Goal: Task Accomplishment & Management: Use online tool/utility

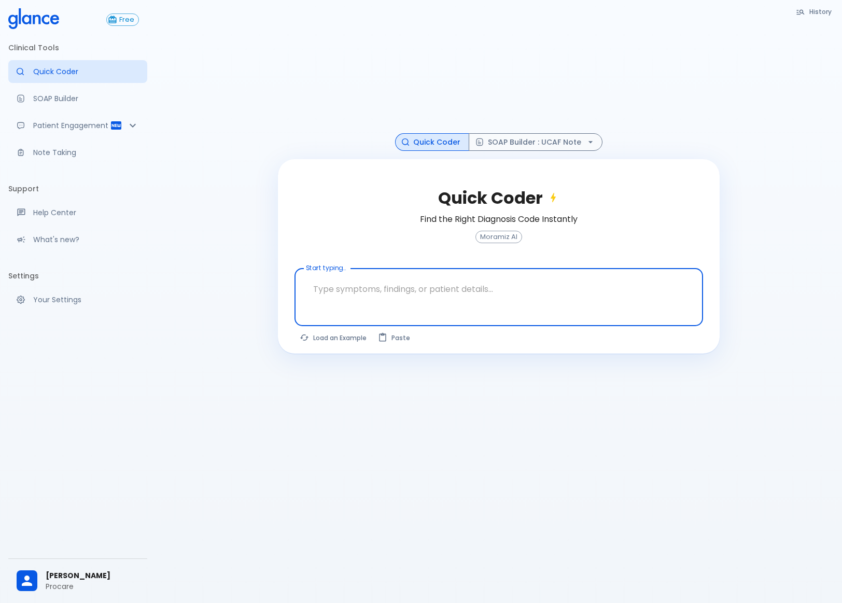
click at [436, 278] on textarea at bounding box center [499, 289] width 394 height 33
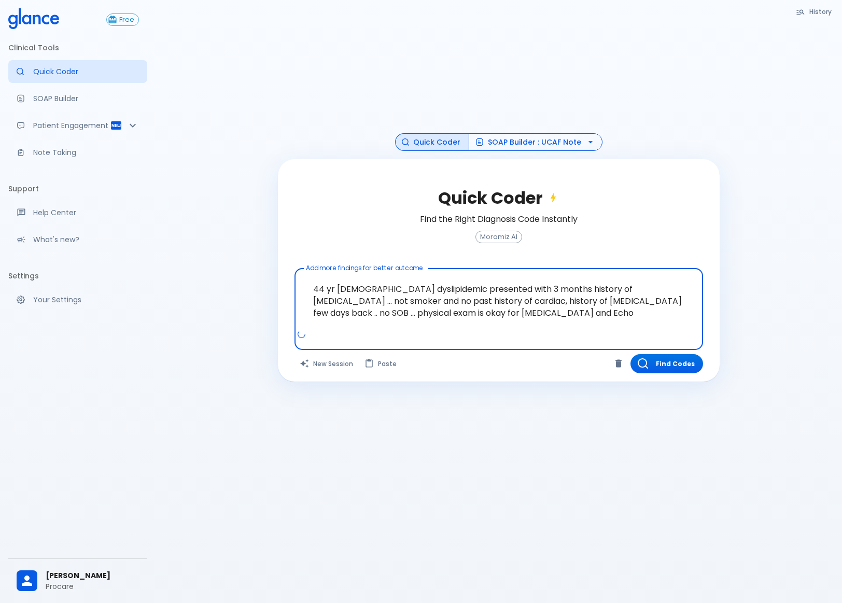
type textarea "44 yr [DEMOGRAPHIC_DATA] dyslipidemic presented with 3 months history of [MEDIC…"
click at [506, 138] on button "SOAP Builder : UCAF Note" at bounding box center [536, 142] width 134 height 18
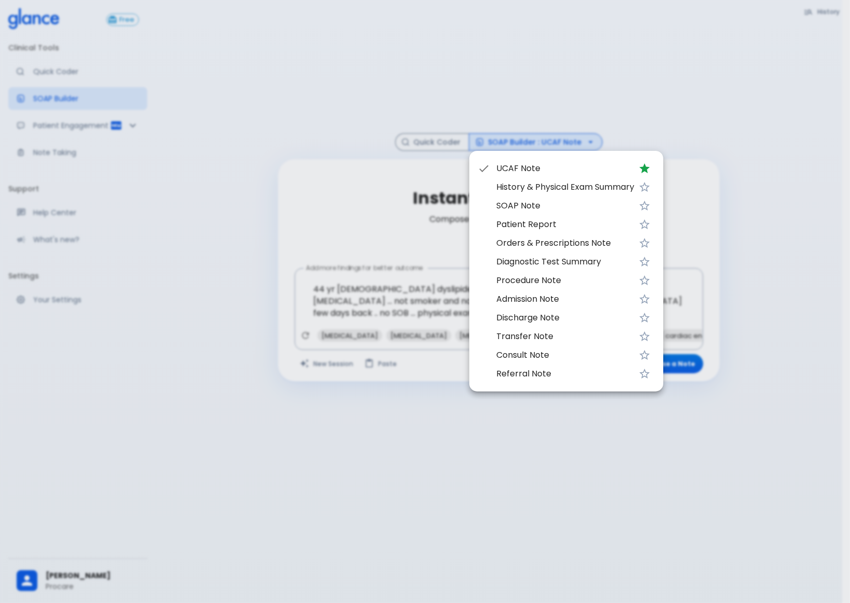
click at [314, 111] on div at bounding box center [425, 301] width 850 height 603
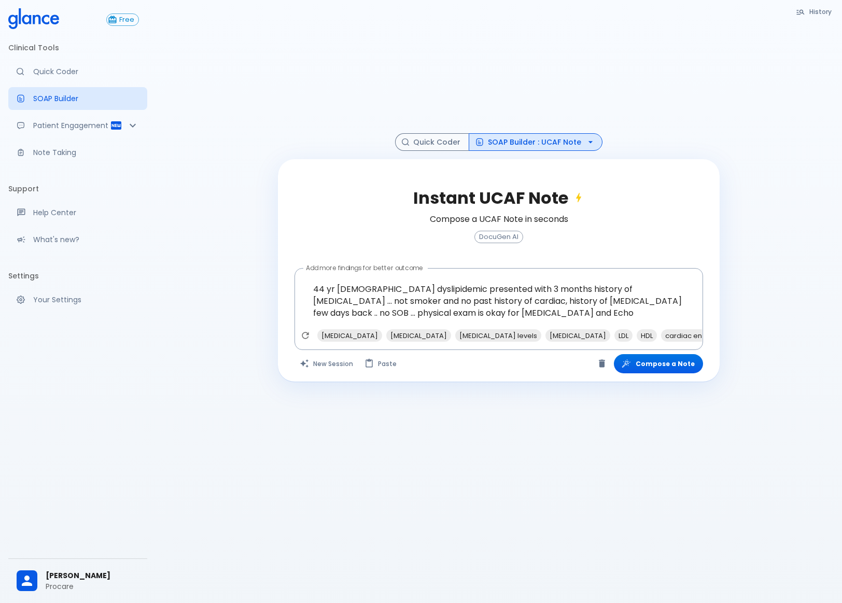
click at [615, 515] on div "History Quick Coder SOAP Builder : UCAF Note Instant UCAF Note Compose a UCAF N…" at bounding box center [499, 314] width 686 height 628
click at [650, 365] on button "Compose a Note" at bounding box center [658, 363] width 89 height 19
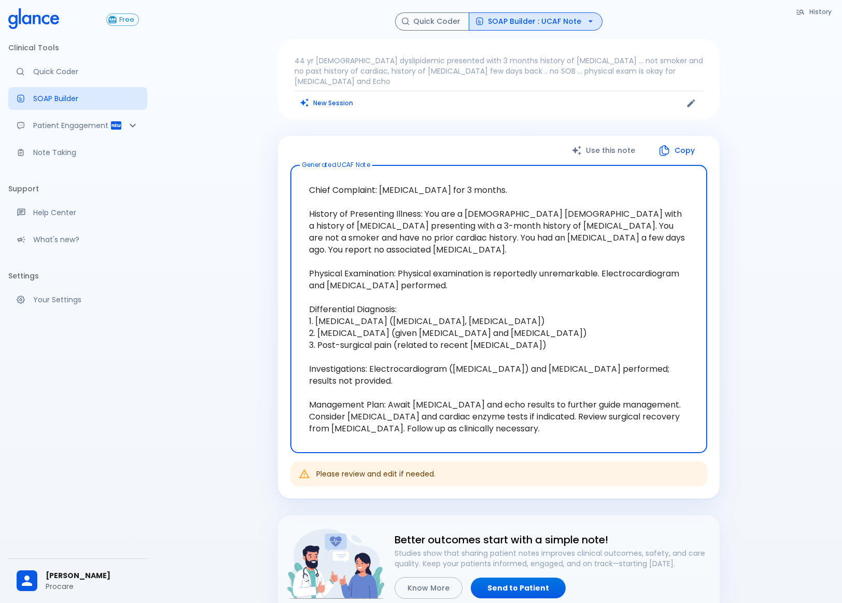
drag, startPoint x: 541, startPoint y: 334, endPoint x: 303, endPoint y: 337, distance: 238.5
click at [303, 337] on textarea "Chief Complaint: [MEDICAL_DATA] for 3 months. History of Presenting Illness: Yo…" at bounding box center [499, 309] width 402 height 271
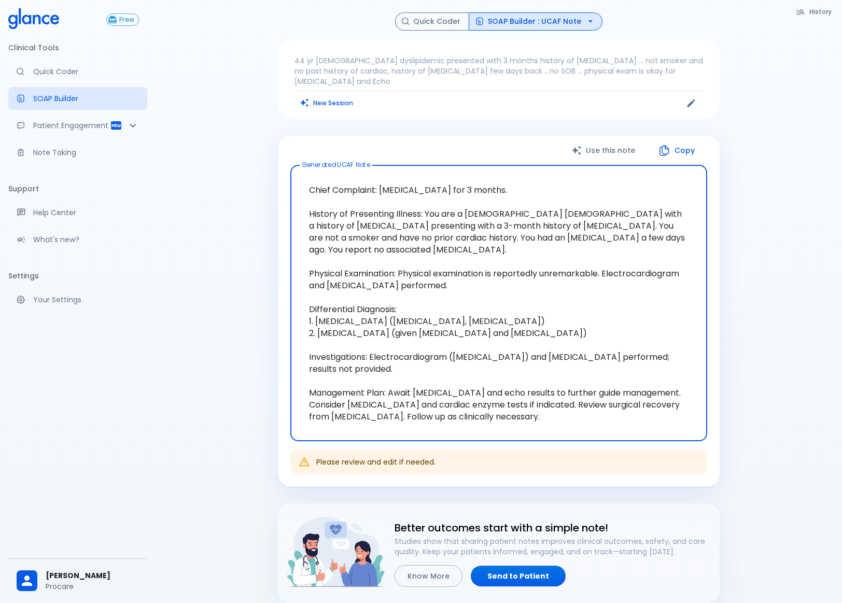
type textarea "Chief Complaint: [MEDICAL_DATA] for 3 months. History of Presenting Illness: Yo…"
click at [610, 71] on p "44 yr [DEMOGRAPHIC_DATA] dyslipidemic presented with 3 months history of [MEDIC…" at bounding box center [498, 70] width 409 height 31
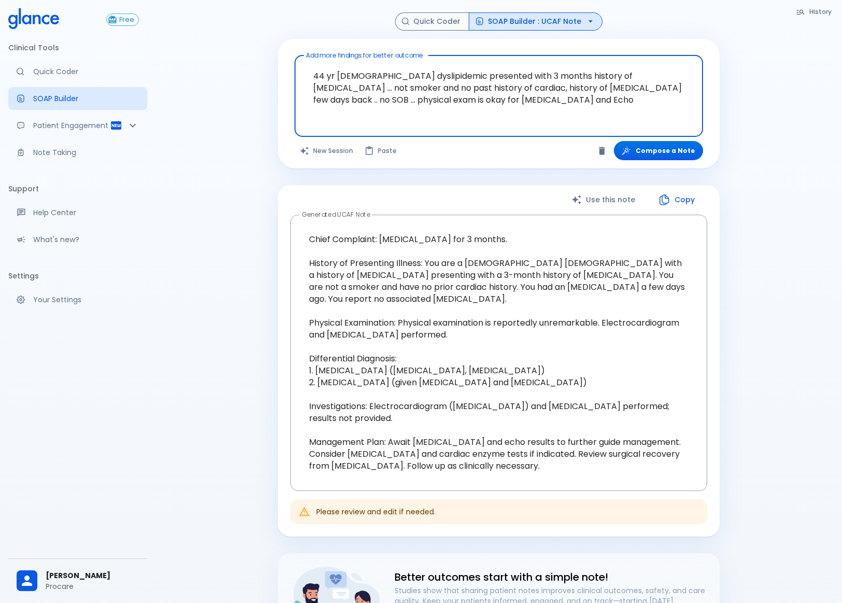
click at [376, 100] on textarea "44 yr [DEMOGRAPHIC_DATA] dyslipidemic presented with 3 months history of [MEDIC…" at bounding box center [499, 88] width 394 height 57
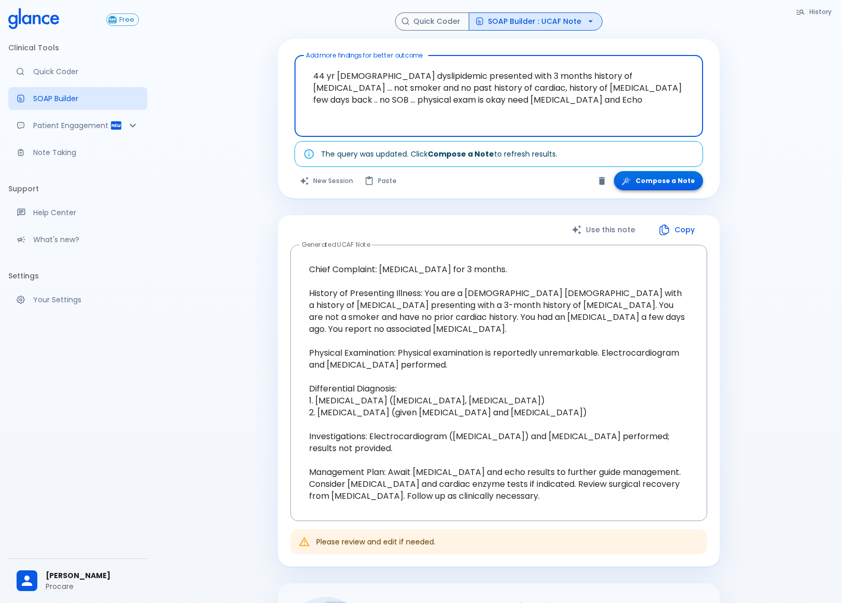
type textarea "44 yr [DEMOGRAPHIC_DATA] dyslipidemic presented with 3 months history of [MEDIC…"
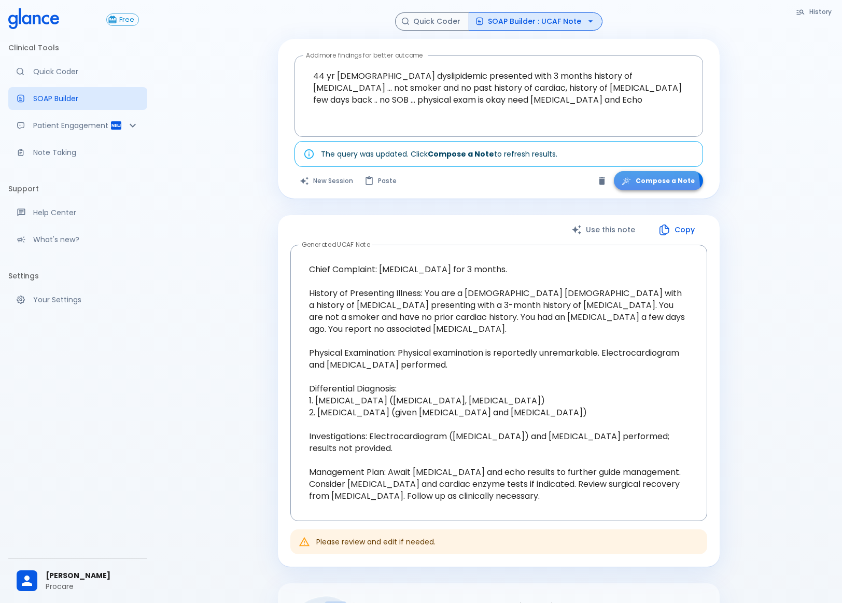
click at [644, 187] on button "Compose a Note" at bounding box center [658, 180] width 89 height 19
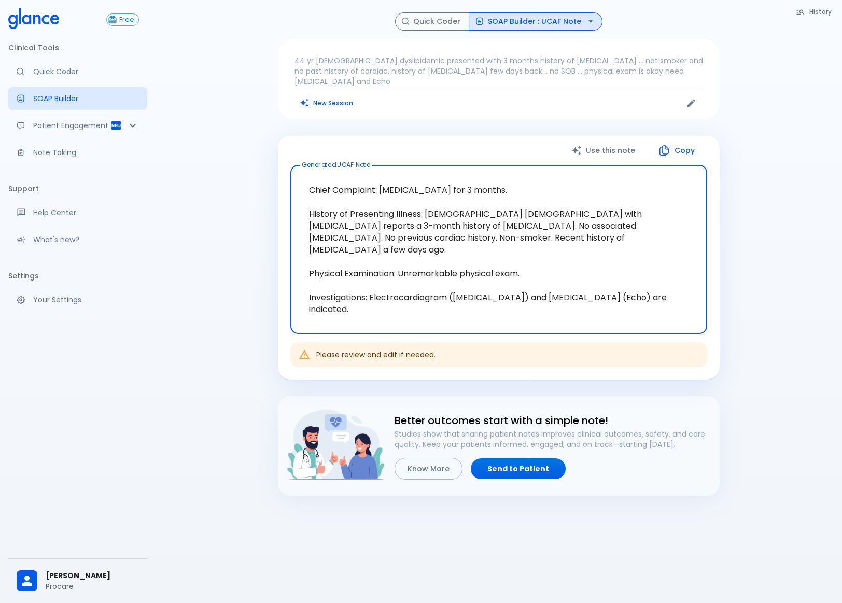
drag, startPoint x: 605, startPoint y: 300, endPoint x: 220, endPoint y: 173, distance: 405.1
click at [220, 173] on div "History Quick Coder SOAP Builder : UCAF Note 44 yr [DEMOGRAPHIC_DATA] dyslipide…" at bounding box center [499, 314] width 686 height 628
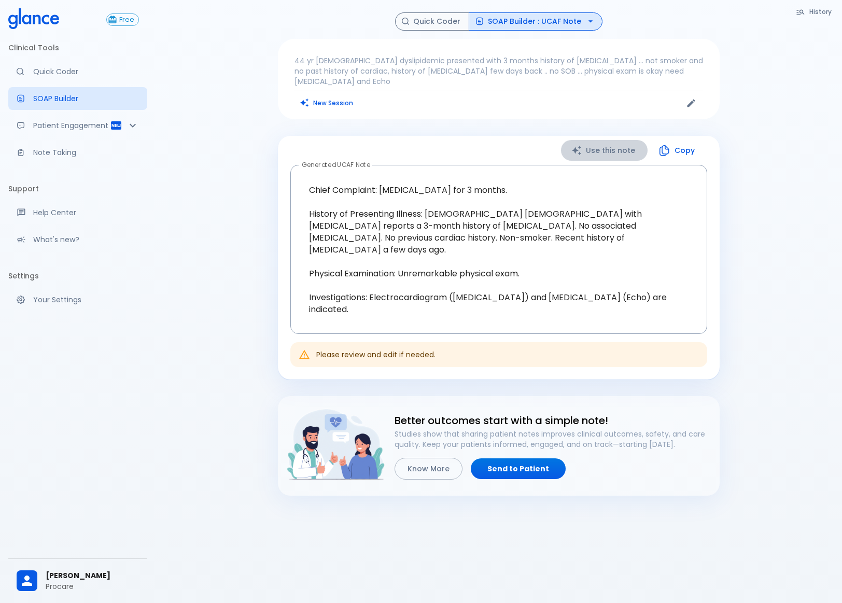
click at [617, 140] on button "Use this note" at bounding box center [604, 150] width 87 height 21
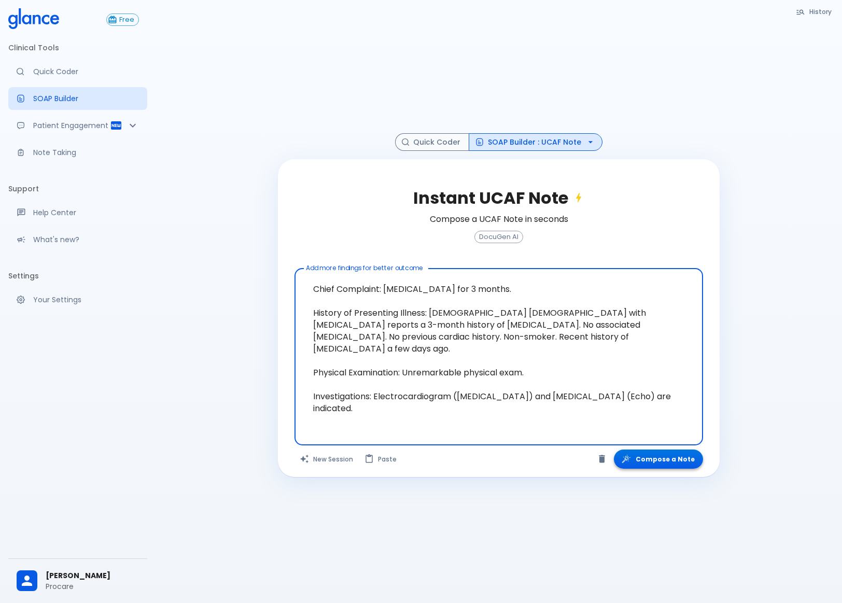
click at [671, 455] on button "Compose a Note" at bounding box center [658, 459] width 89 height 19
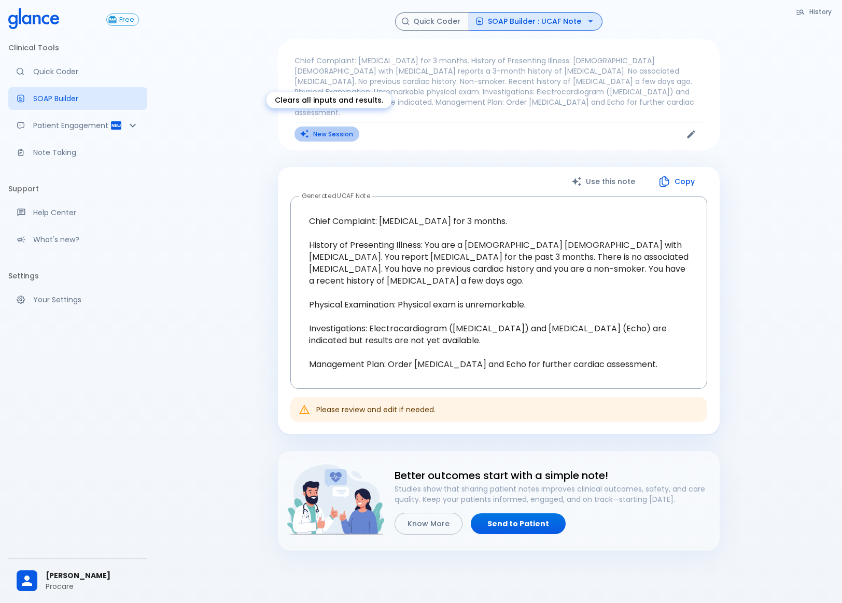
click at [335, 127] on button "New Session" at bounding box center [326, 134] width 65 height 15
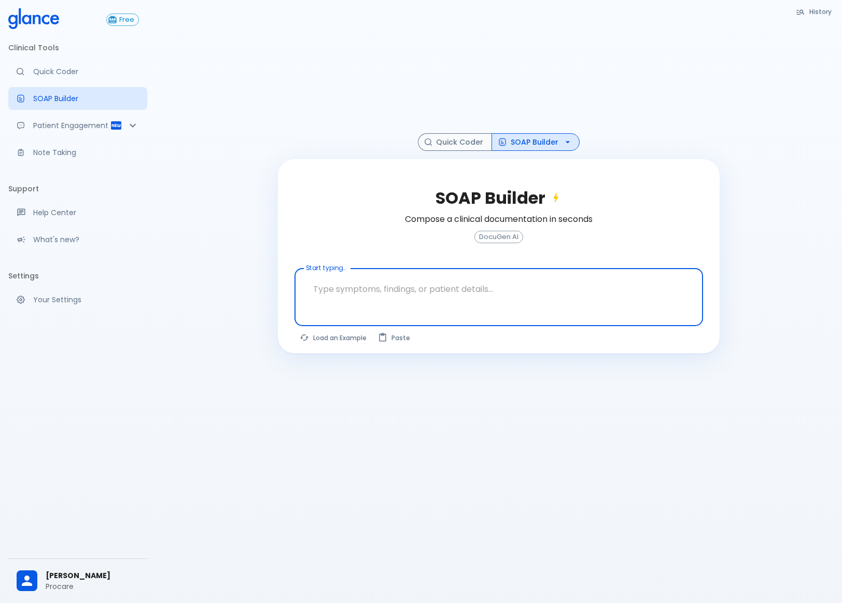
click at [531, 144] on button "SOAP Builder" at bounding box center [536, 142] width 88 height 18
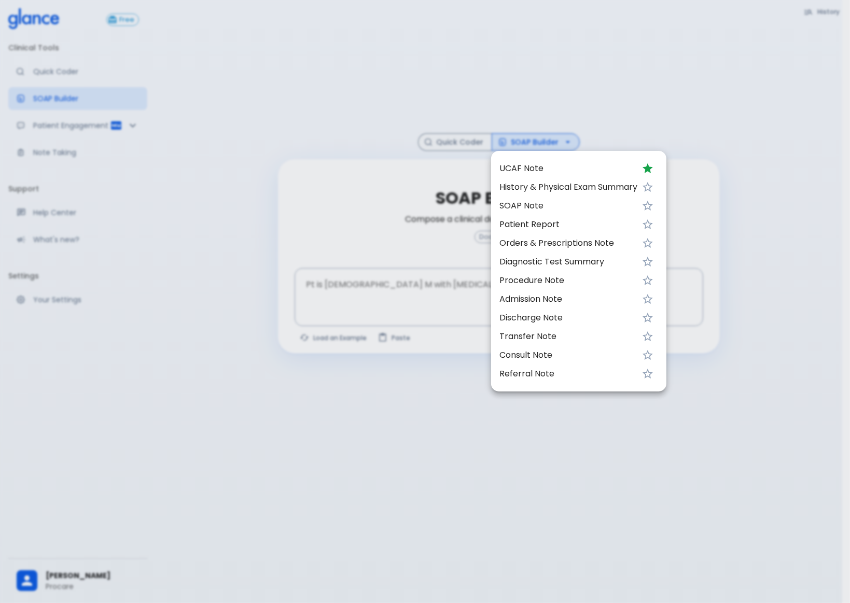
click at [549, 92] on div at bounding box center [425, 301] width 850 height 603
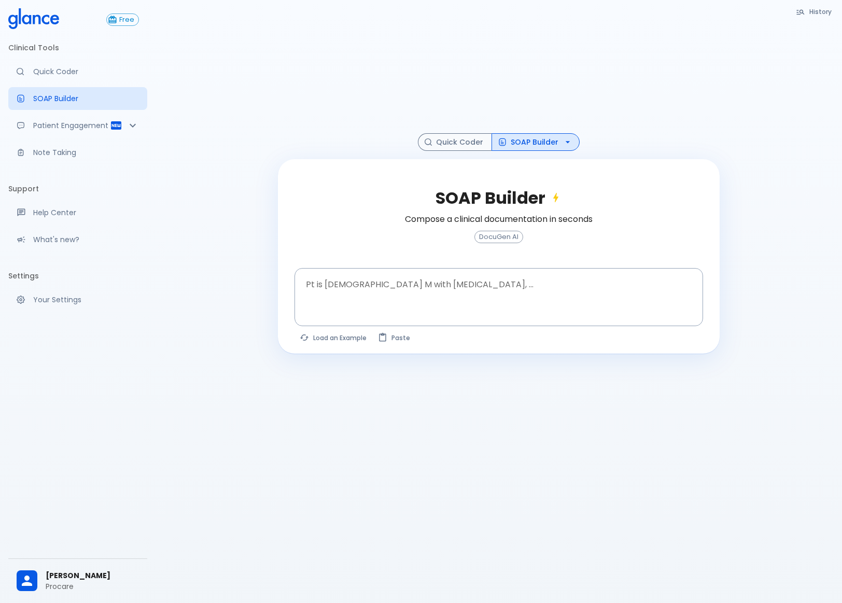
click at [530, 136] on button "SOAP Builder" at bounding box center [536, 142] width 88 height 18
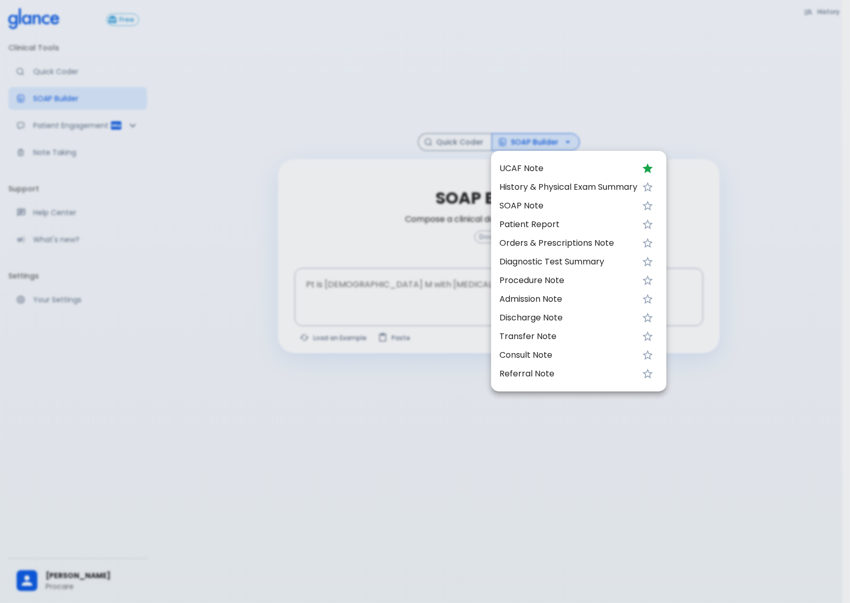
click at [541, 81] on div at bounding box center [425, 301] width 850 height 603
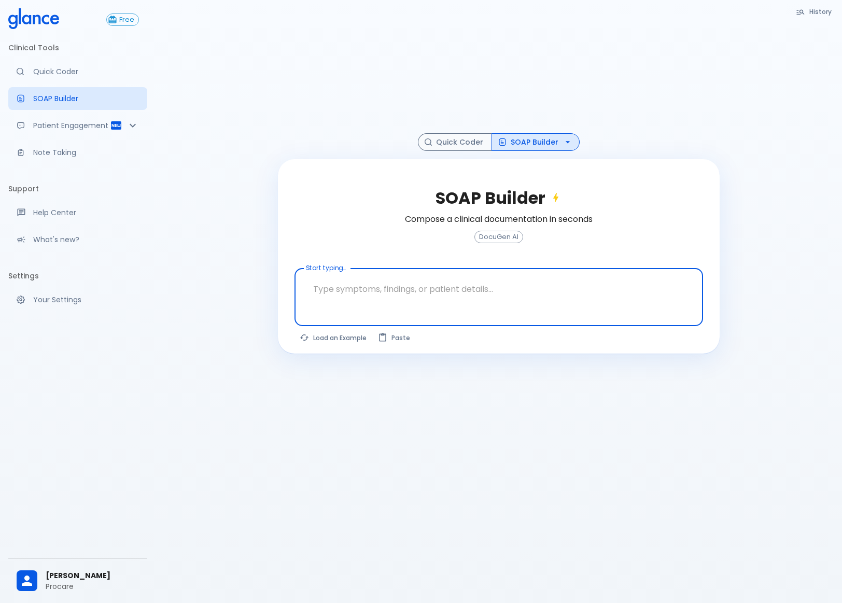
click at [361, 298] on textarea at bounding box center [499, 289] width 394 height 33
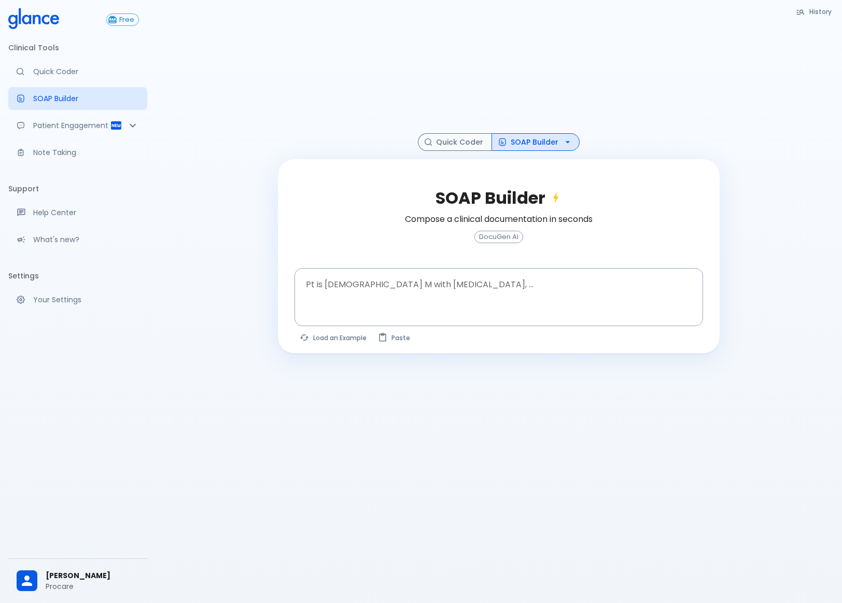
click at [485, 236] on span "DocuGen AI" at bounding box center [499, 237] width 48 height 8
click at [413, 288] on textarea at bounding box center [499, 289] width 394 height 33
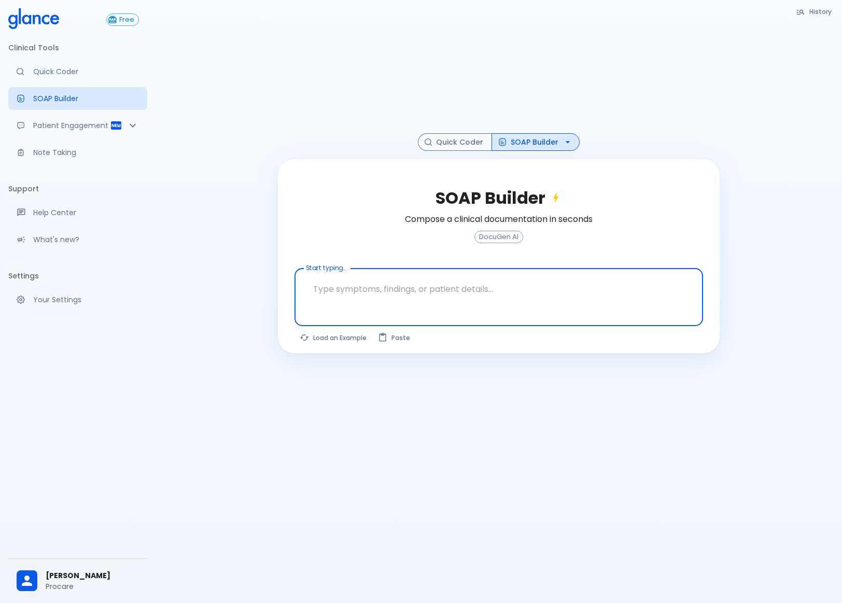
click at [819, 12] on button "History" at bounding box center [814, 11] width 47 height 15
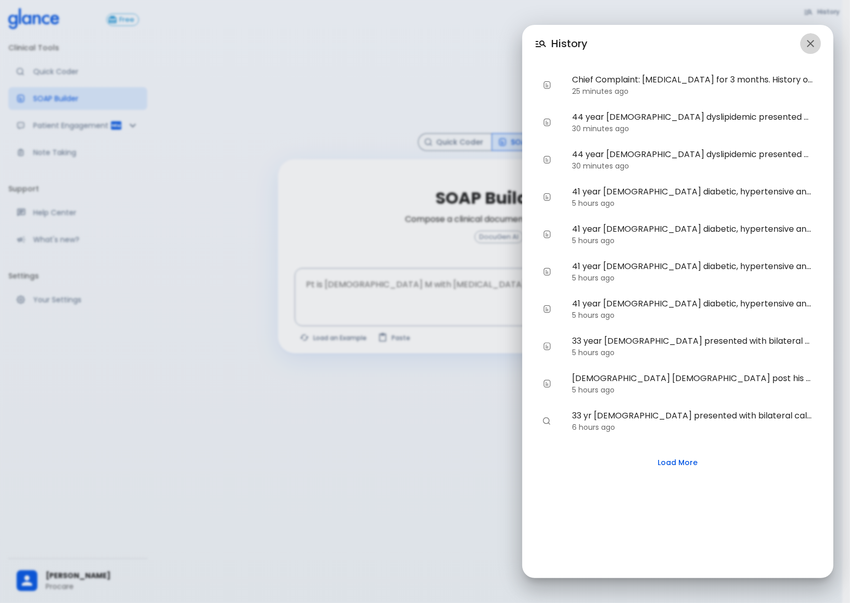
click at [810, 44] on icon "button" at bounding box center [810, 43] width 7 height 7
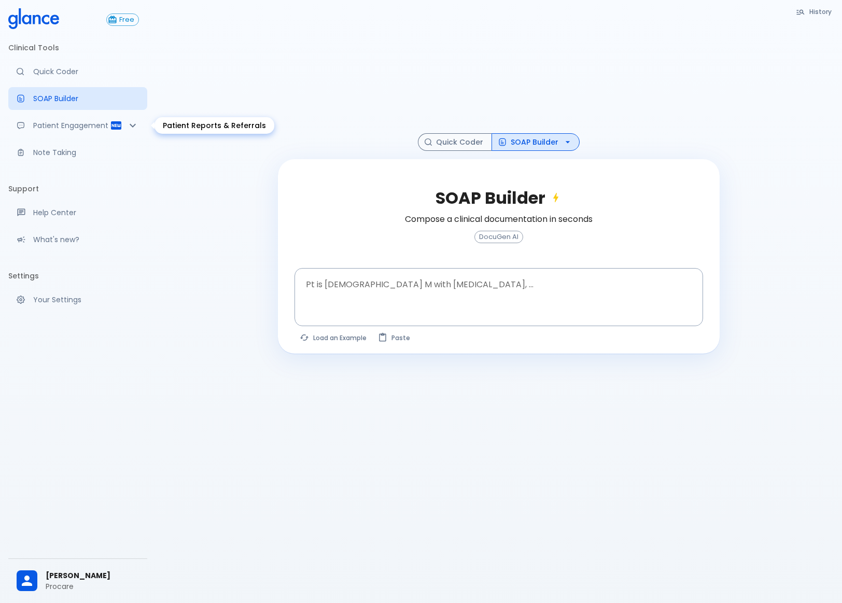
click at [121, 123] on icon "Patient Reports & Referrals" at bounding box center [116, 125] width 12 height 12
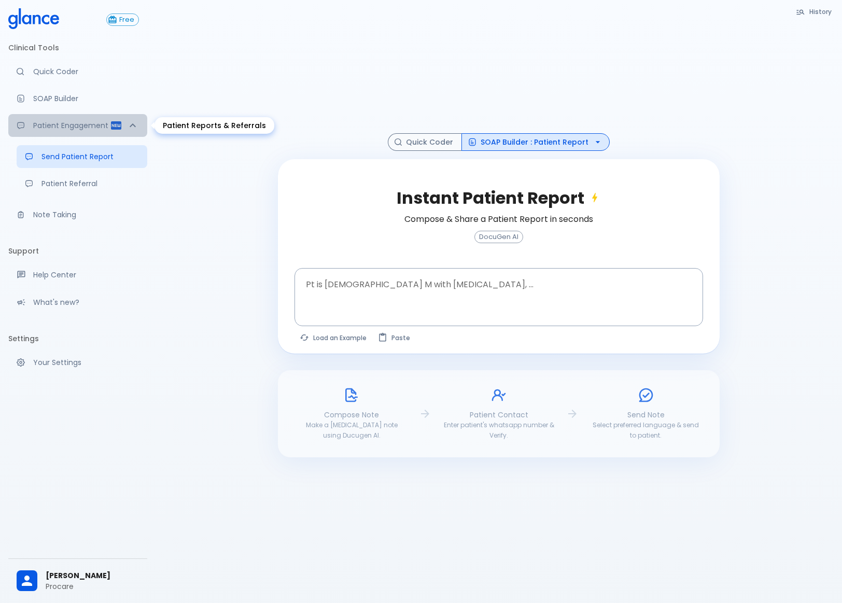
click at [121, 123] on icon "Patient Reports & Referrals" at bounding box center [116, 125] width 12 height 12
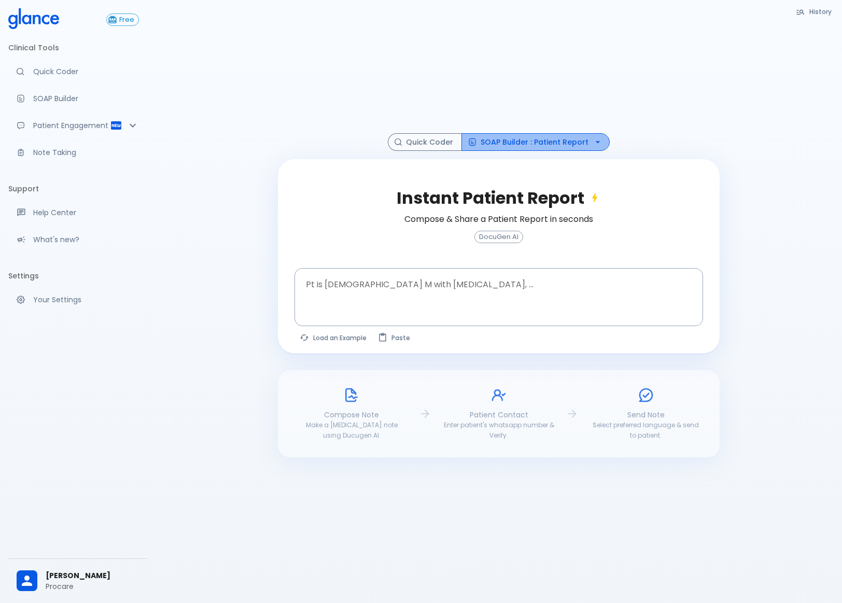
click at [550, 144] on button "SOAP Builder : Patient Report" at bounding box center [535, 142] width 148 height 18
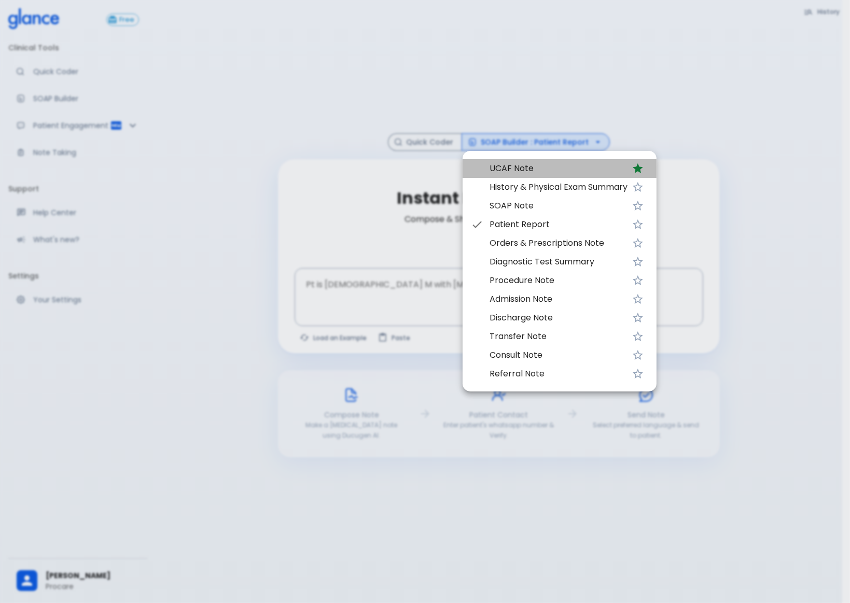
click at [536, 169] on span "UCAF Note" at bounding box center [558, 168] width 138 height 12
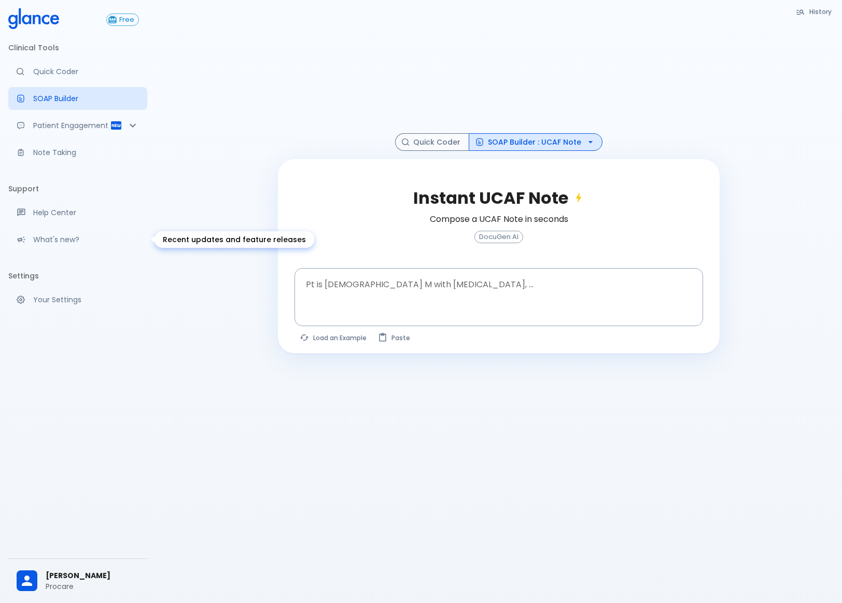
click at [71, 239] on p "What's new?" at bounding box center [86, 239] width 106 height 10
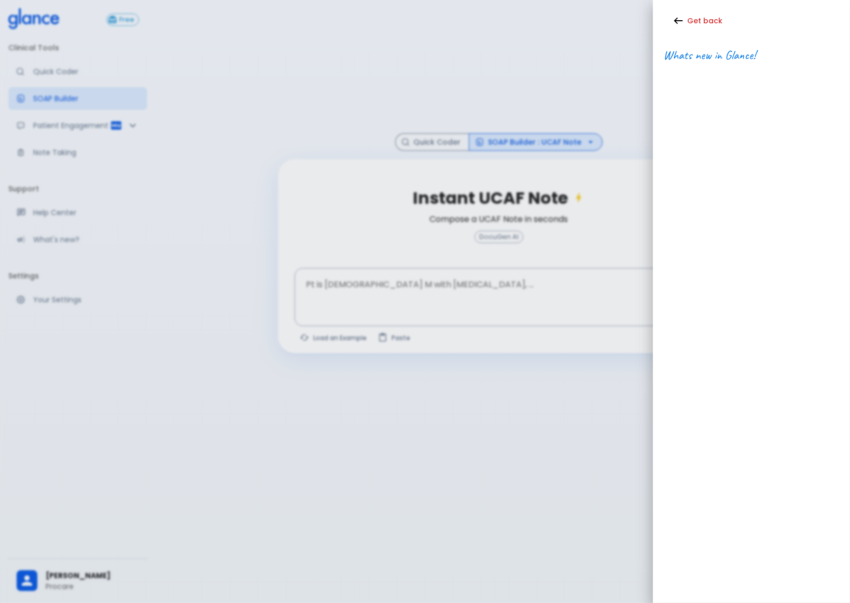
click at [702, 50] on span "Whats new in Glance!" at bounding box center [709, 55] width 92 height 16
click at [697, 57] on span "Whats new in Glance!" at bounding box center [709, 55] width 92 height 16
click at [766, 544] on div "Get back Whats new in Glance!" at bounding box center [751, 301] width 197 height 603
click at [700, 21] on button "Get back" at bounding box center [699, 20] width 72 height 21
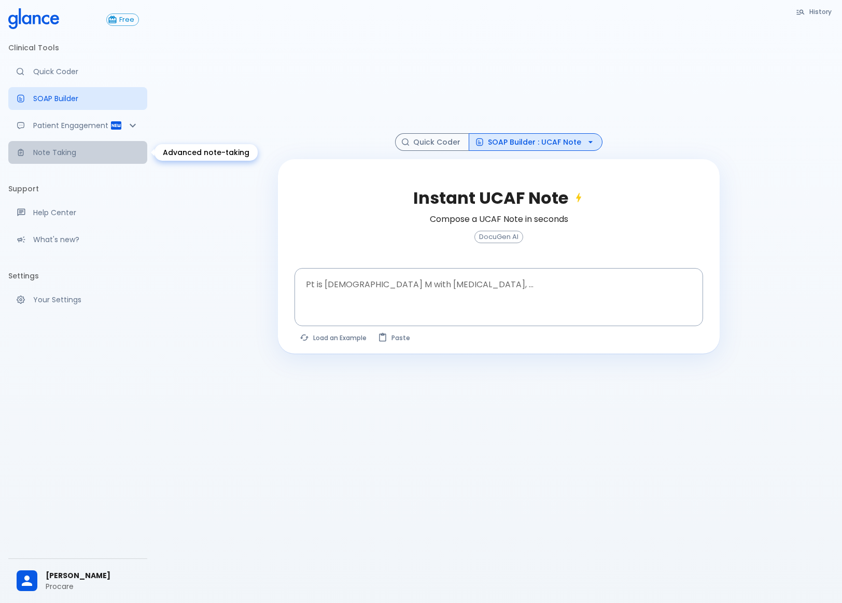
click at [55, 156] on p "Note Taking" at bounding box center [86, 152] width 106 height 10
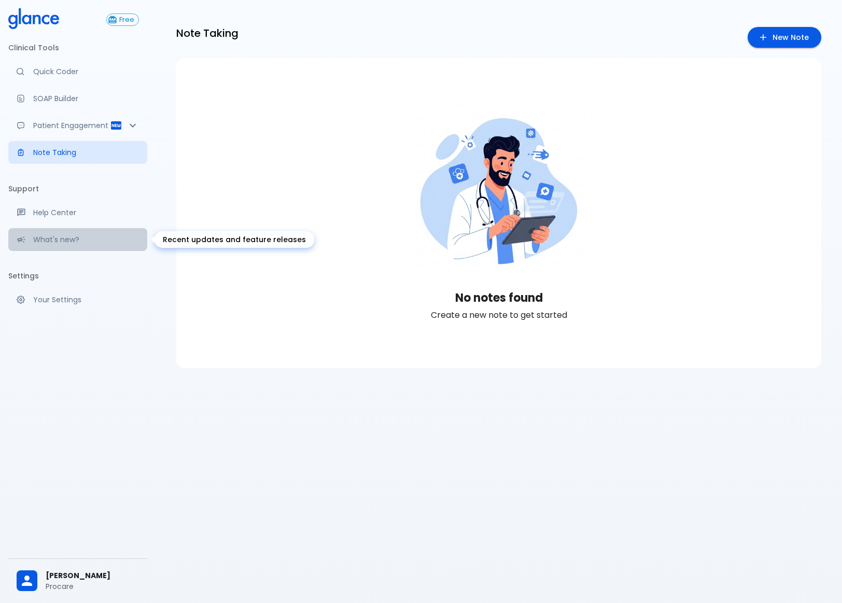
click at [41, 239] on p "What's new?" at bounding box center [86, 239] width 106 height 10
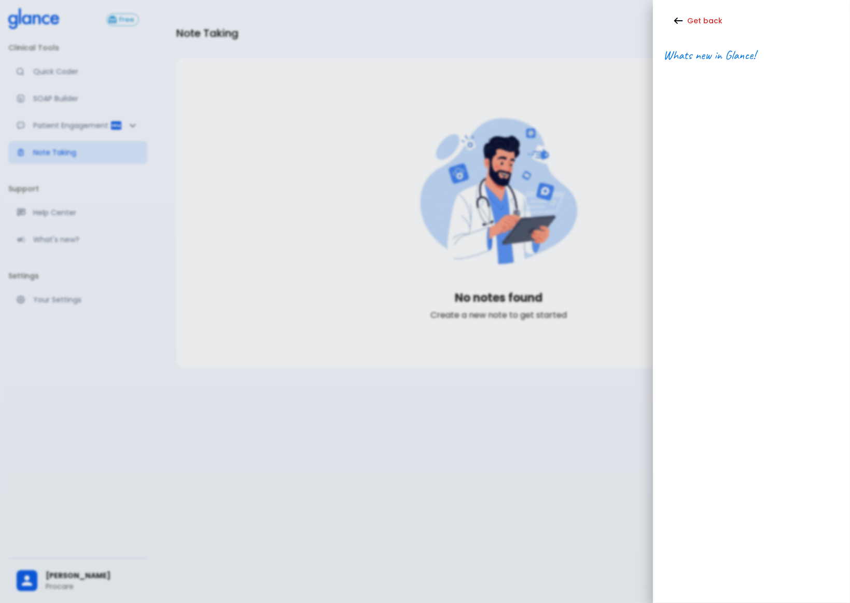
click at [54, 401] on div at bounding box center [425, 301] width 850 height 603
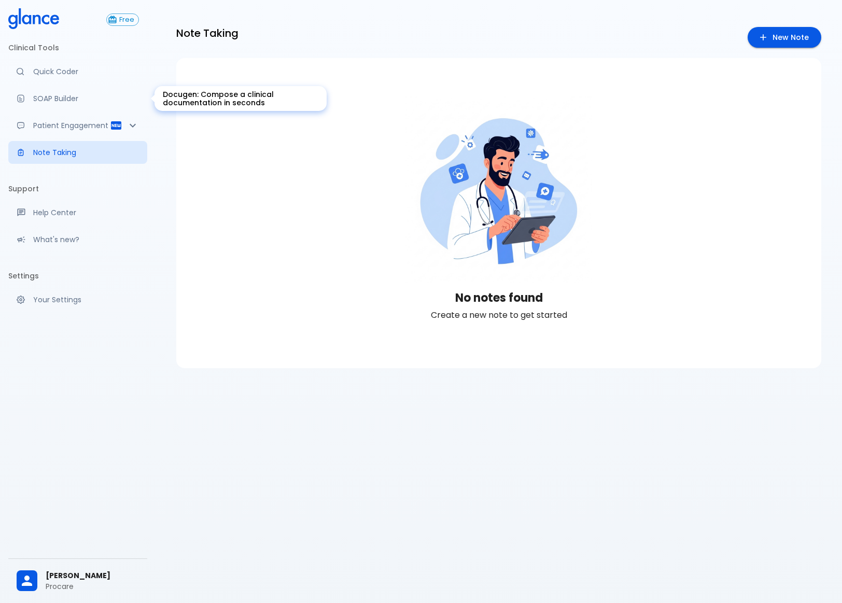
click at [41, 96] on p "SOAP Builder" at bounding box center [86, 98] width 106 height 10
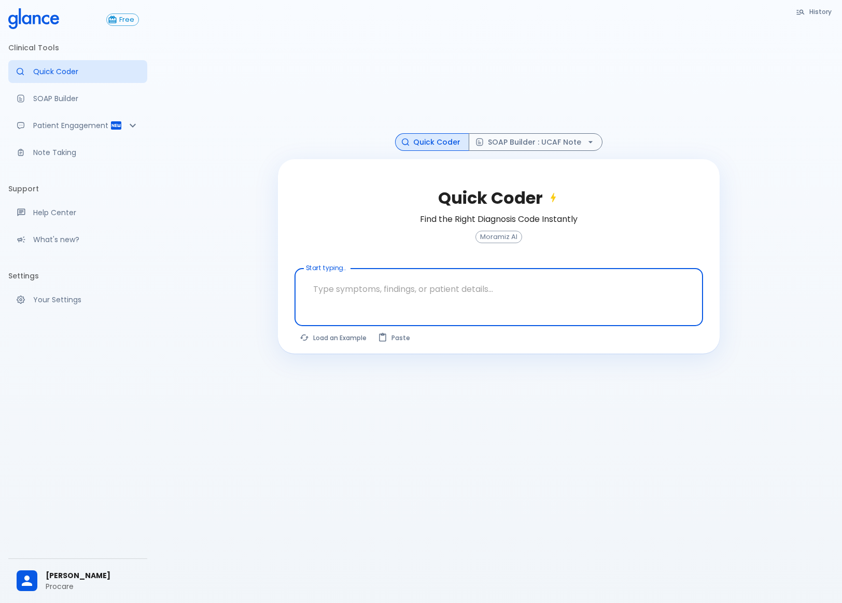
click at [355, 288] on textarea at bounding box center [499, 289] width 394 height 33
